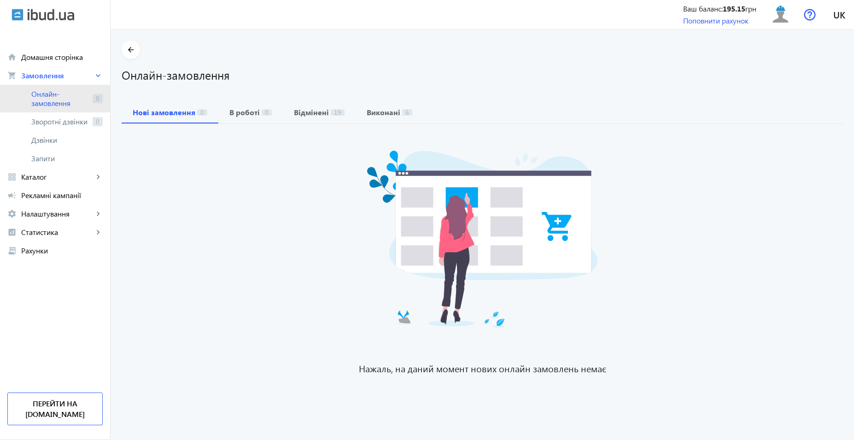
click at [53, 96] on span "Онлайн-замовлення" at bounding box center [60, 98] width 58 height 18
click at [41, 94] on span "Онлайн-замовлення" at bounding box center [60, 98] width 58 height 18
